Goal: Answer question/provide support

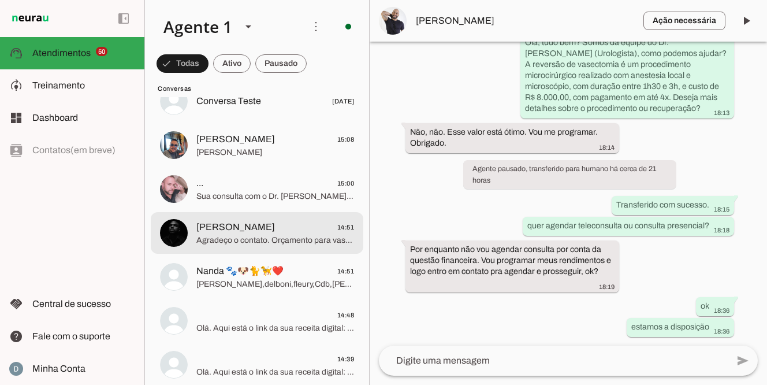
scroll to position [2390, 0]
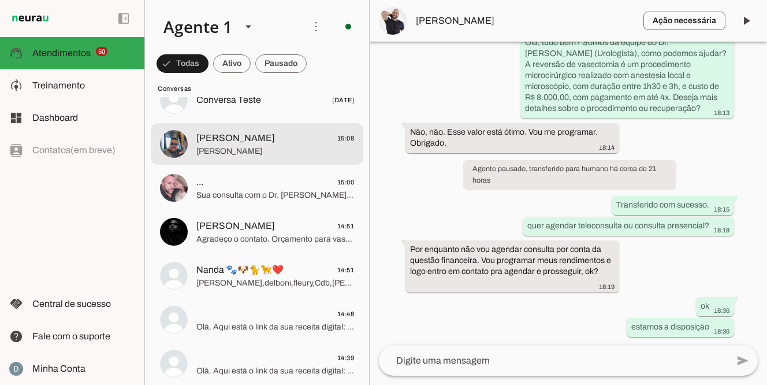
click at [273, 151] on span "[PERSON_NAME]" at bounding box center [275, 151] width 158 height 12
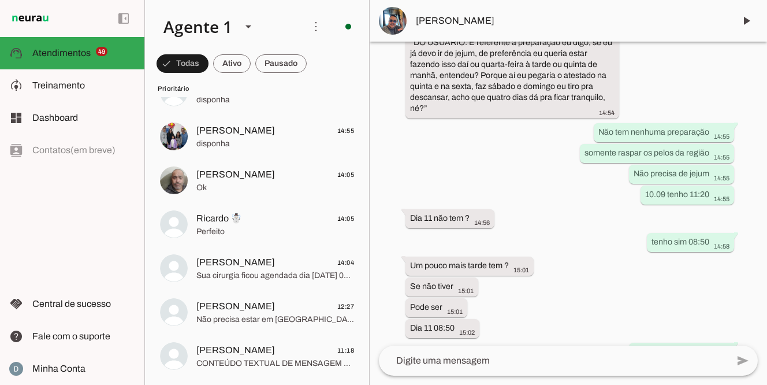
scroll to position [2483, 0]
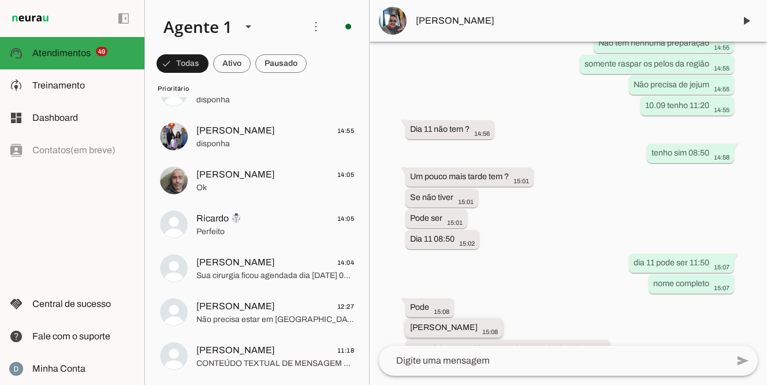
drag, startPoint x: 410, startPoint y: 303, endPoint x: 503, endPoint y: 302, distance: 93.5
click at [498, 322] on div "[PERSON_NAME] 15:08" at bounding box center [454, 329] width 88 height 14
click at [443, 18] on span "[PERSON_NAME]" at bounding box center [570, 21] width 309 height 14
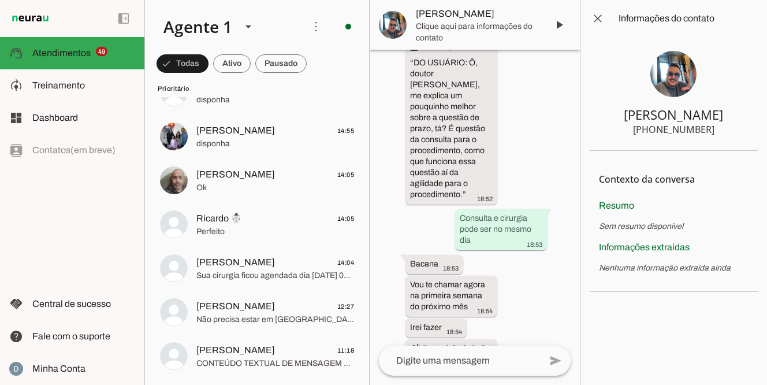
scroll to position [4673, 0]
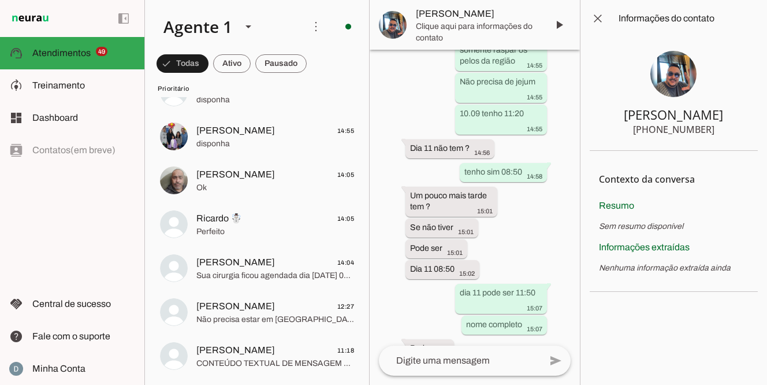
drag, startPoint x: 650, startPoint y: 131, endPoint x: 769, endPoint y: 132, distance: 119.5
click at [766, 132] on html at bounding box center [383, 192] width 767 height 385
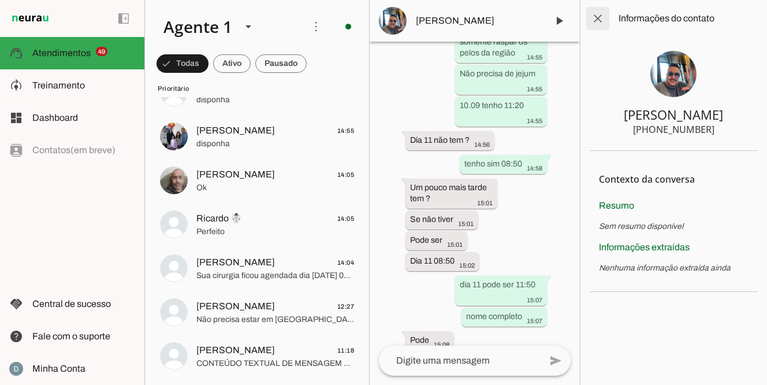
click at [598, 23] on span at bounding box center [598, 19] width 28 height 28
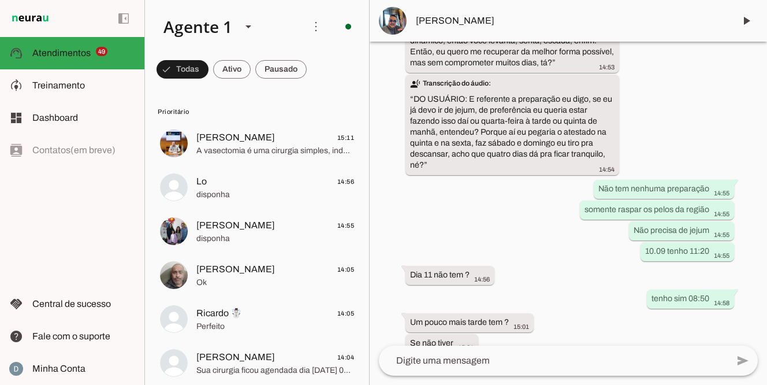
scroll to position [2483, 0]
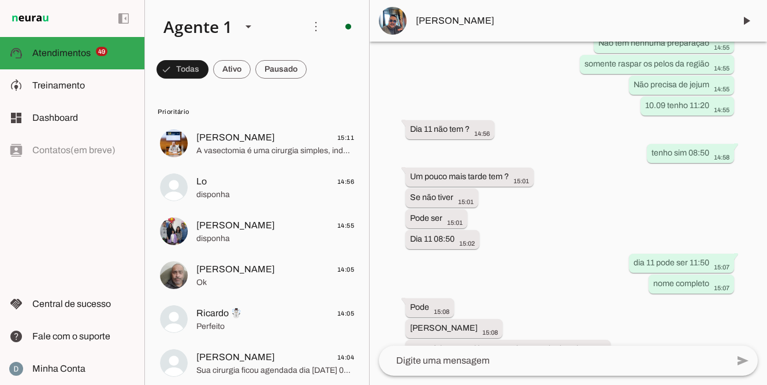
click at [445, 357] on textarea at bounding box center [553, 360] width 349 height 14
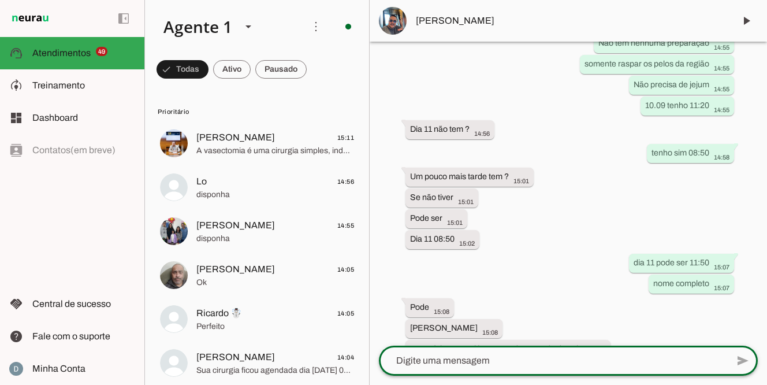
paste textarea "Sua cirurgia ficou agendada dia ___, às ___ horas. [STREET_ADDRESS]. Perdizes. …"
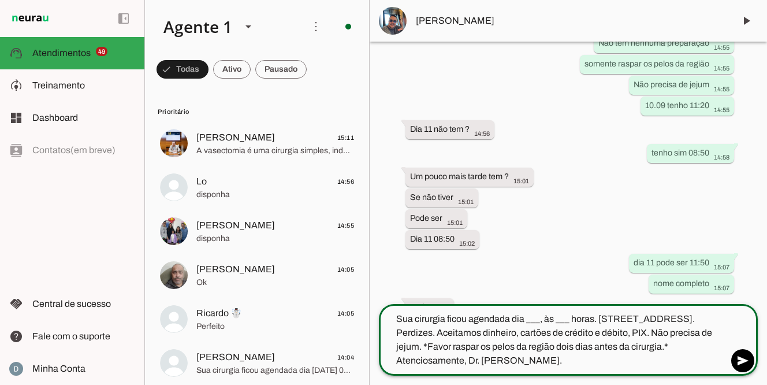
click at [543, 316] on textarea "Sua cirurgia ficou agendada dia ___, às ___ horas. [STREET_ADDRESS]. Perdizes. …" at bounding box center [553, 339] width 349 height 55
click at [579, 315] on textarea "Sua cirurgia ficou agendada dia 11/09 às ___ horas. [STREET_ADDRESS]. Perdizes.…" at bounding box center [553, 339] width 349 height 55
click at [467, 360] on textarea "Sua cirurgia ficou agendada dia [DATE] 11:50 horas. [STREET_ADDRESS]. Perdizes.…" at bounding box center [553, 339] width 349 height 55
type textarea "Sua cirurgia ficou agendada dia [DATE] 11:50 horas. [STREET_ADDRESS]. Perdizes.…"
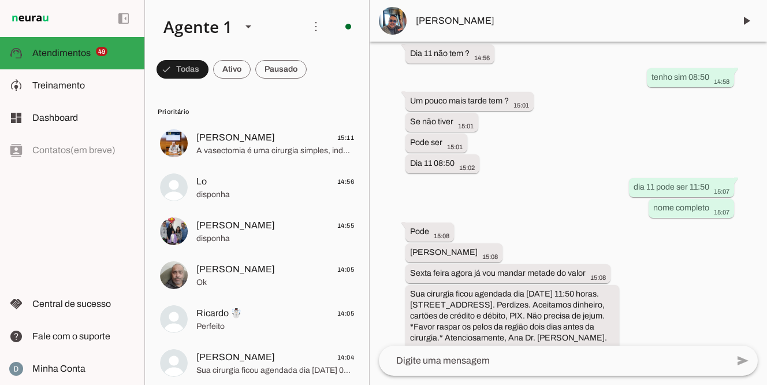
scroll to position [2561, 0]
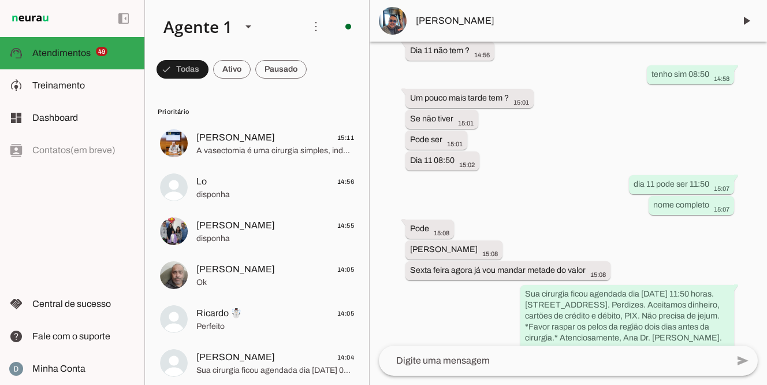
click at [475, 357] on textarea at bounding box center [553, 360] width 349 height 14
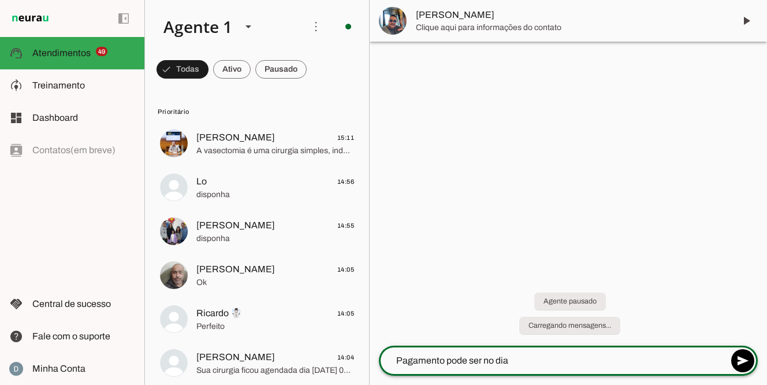
scroll to position [0, 0]
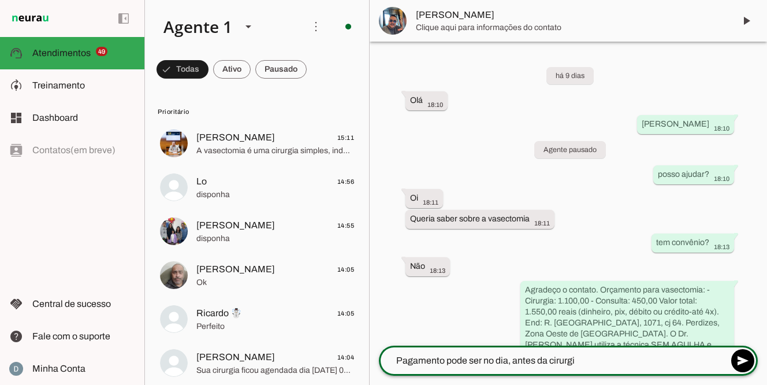
type textarea "Pagamento pode ser no dia, antes da cirurgia"
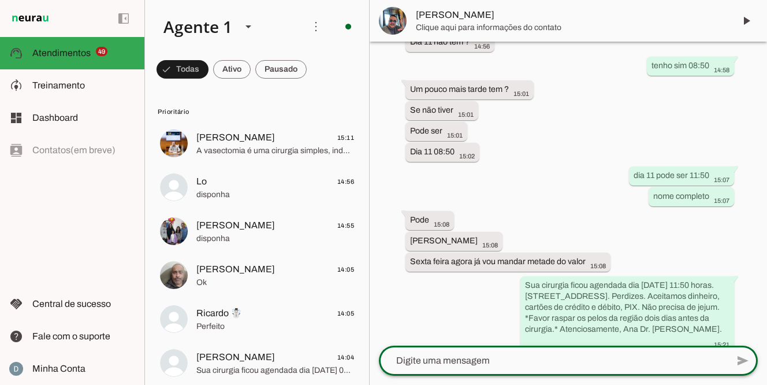
scroll to position [2582, 0]
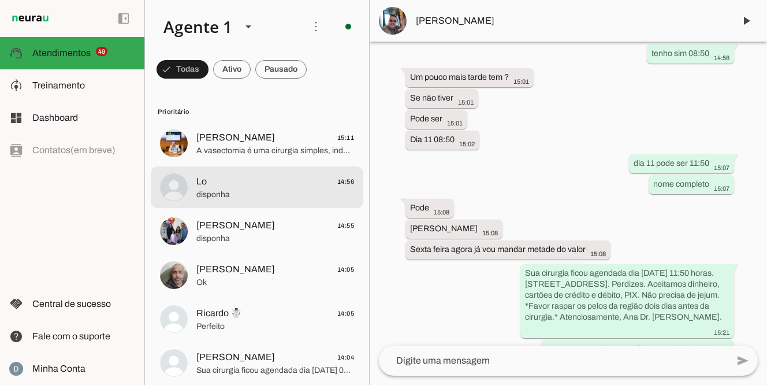
click at [265, 182] on span "Lo 14:56" at bounding box center [275, 181] width 158 height 14
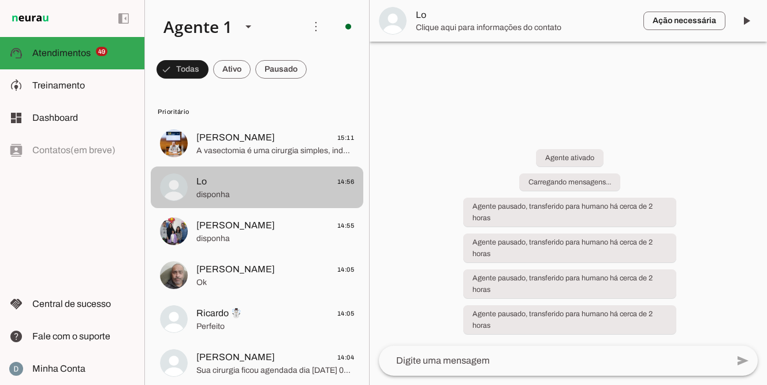
scroll to position [794, 0]
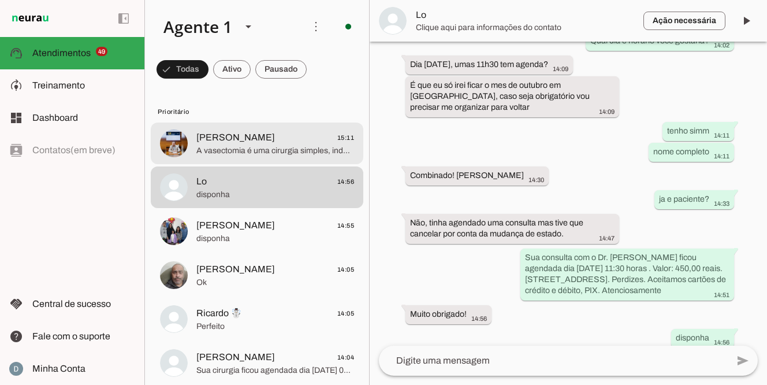
click at [262, 148] on span "A vasectomia é uma cirurgia simples, indolor, feita com anestesia local por jat…" at bounding box center [275, 151] width 158 height 12
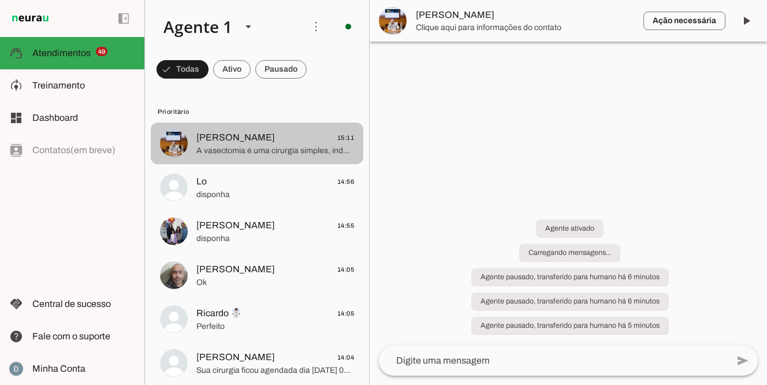
scroll to position [85, 0]
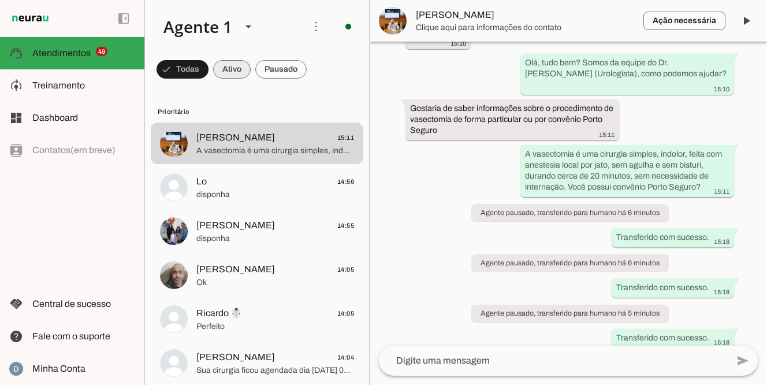
click at [208, 73] on span at bounding box center [182, 69] width 52 height 28
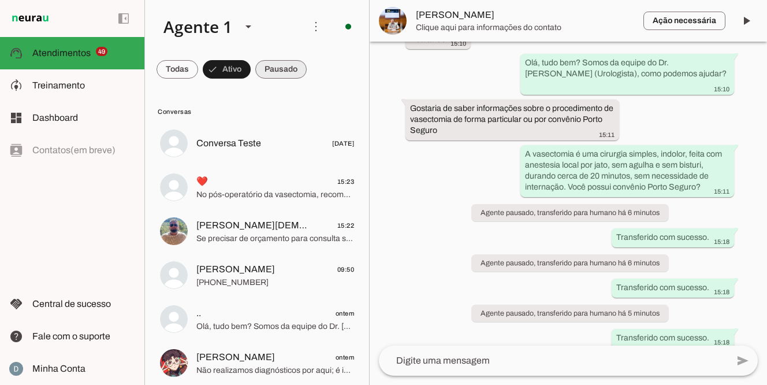
click at [198, 73] on span at bounding box center [177, 69] width 42 height 28
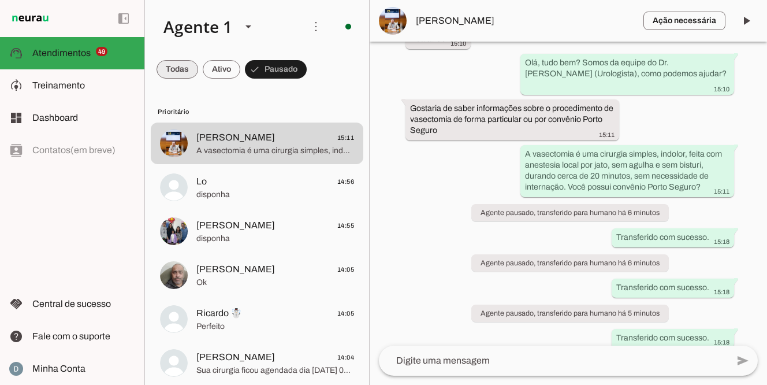
click at [170, 70] on span at bounding box center [177, 69] width 42 height 28
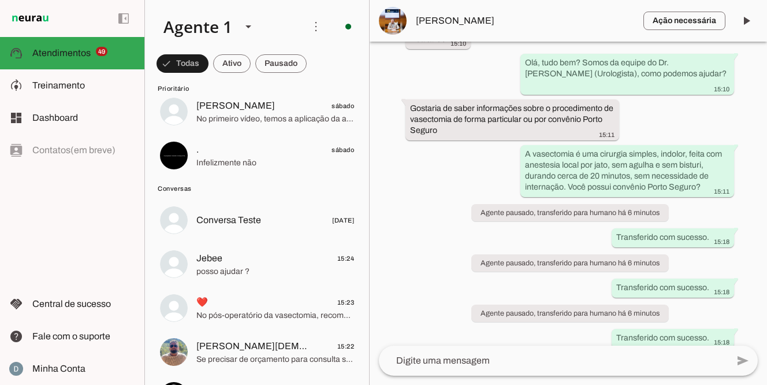
scroll to position [2226, 0]
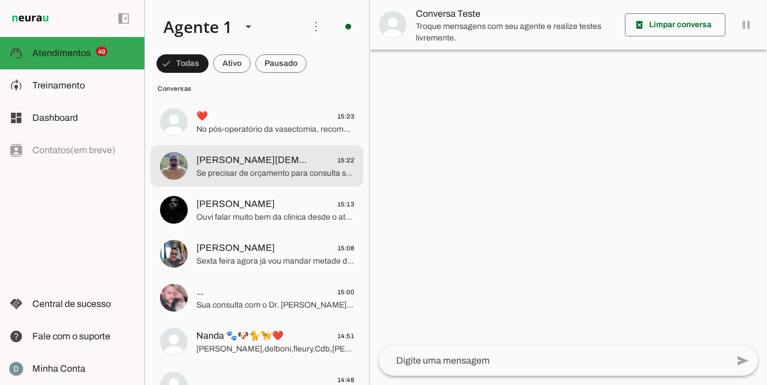
scroll to position [2419, 0]
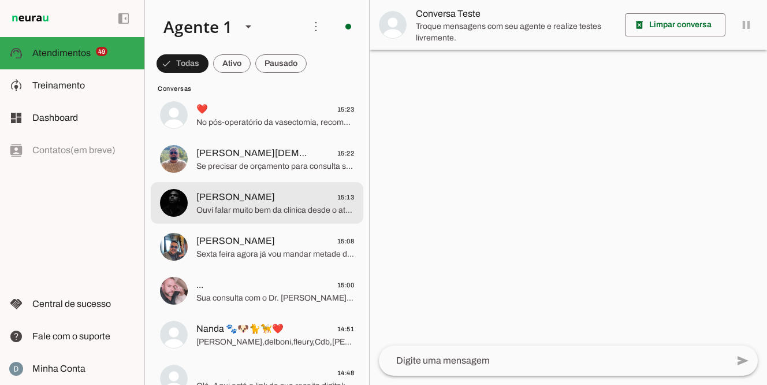
click at [237, 208] on span "Ouví falar muito bem da clínica desde o atendimento até o procedimento, estou d…" at bounding box center [275, 210] width 158 height 12
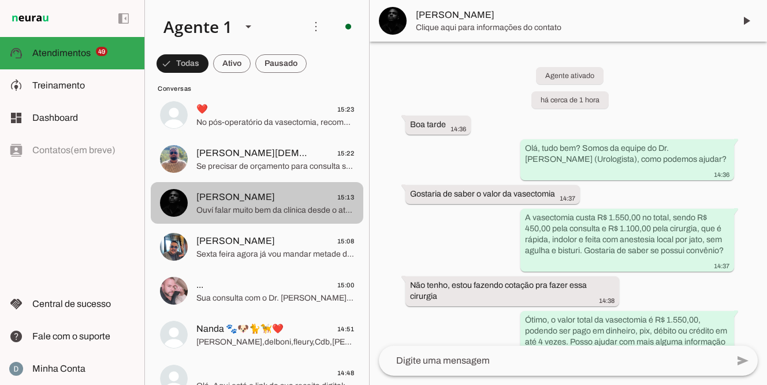
scroll to position [288, 0]
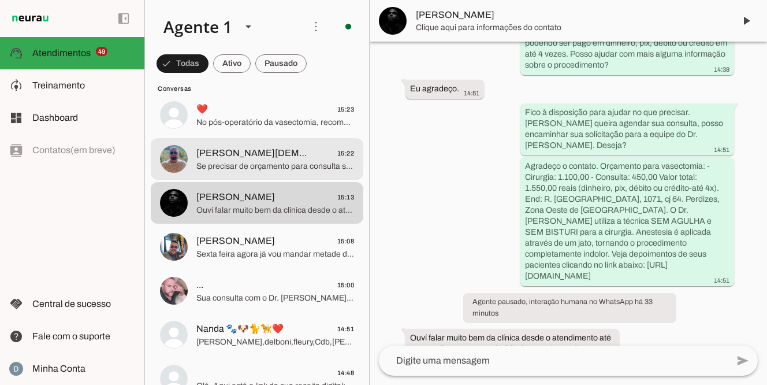
click at [244, 170] on span "Se precisar de orçamento para consulta sem convênio, posso informar; para cirur…" at bounding box center [275, 167] width 158 height 12
